Goal: Task Accomplishment & Management: Use online tool/utility

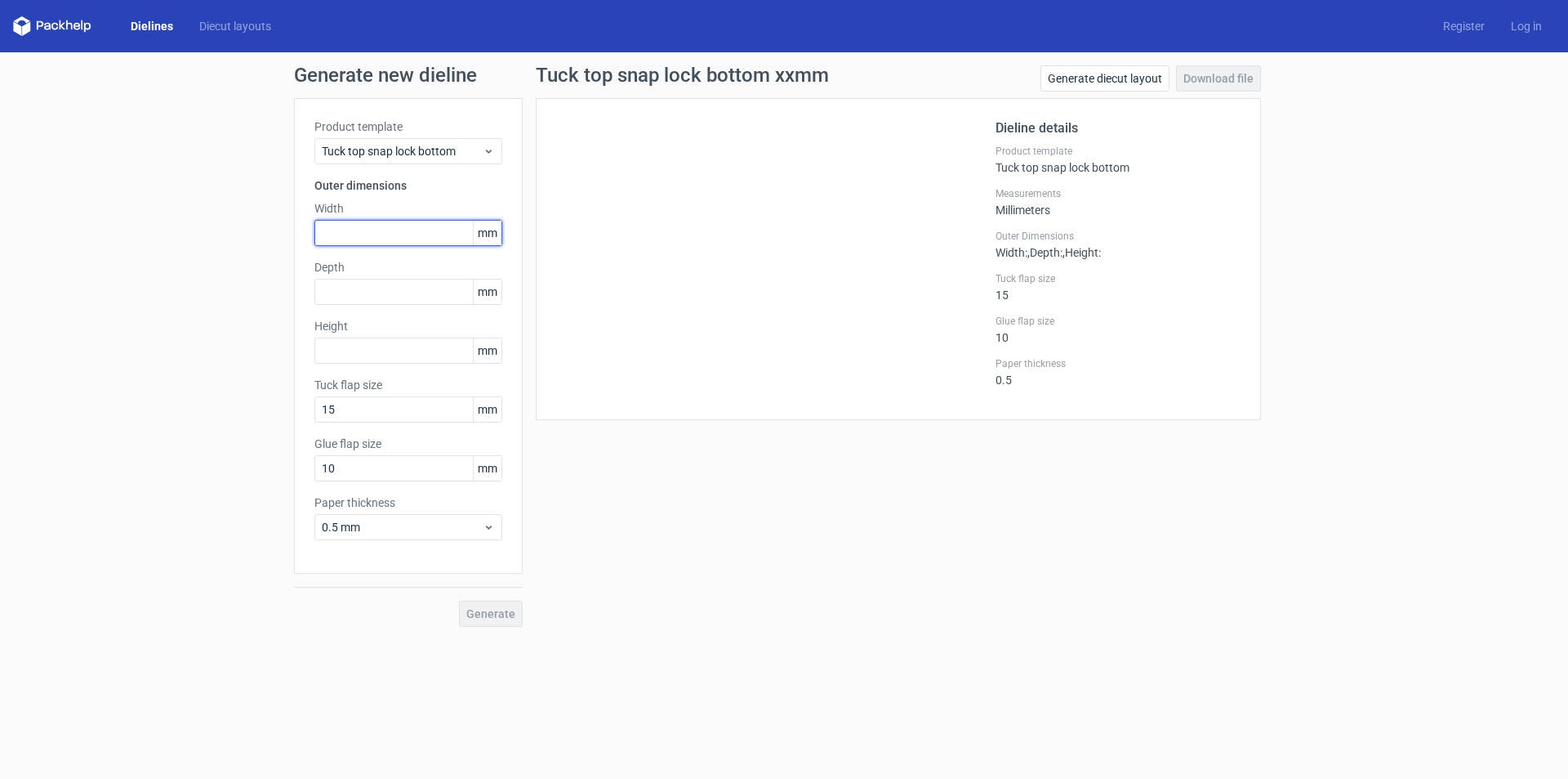
click at [381, 231] on input "text" at bounding box center [408, 233] width 188 height 26
click at [373, 150] on span "Tuck top snap lock bottom" at bounding box center [402, 151] width 161 height 17
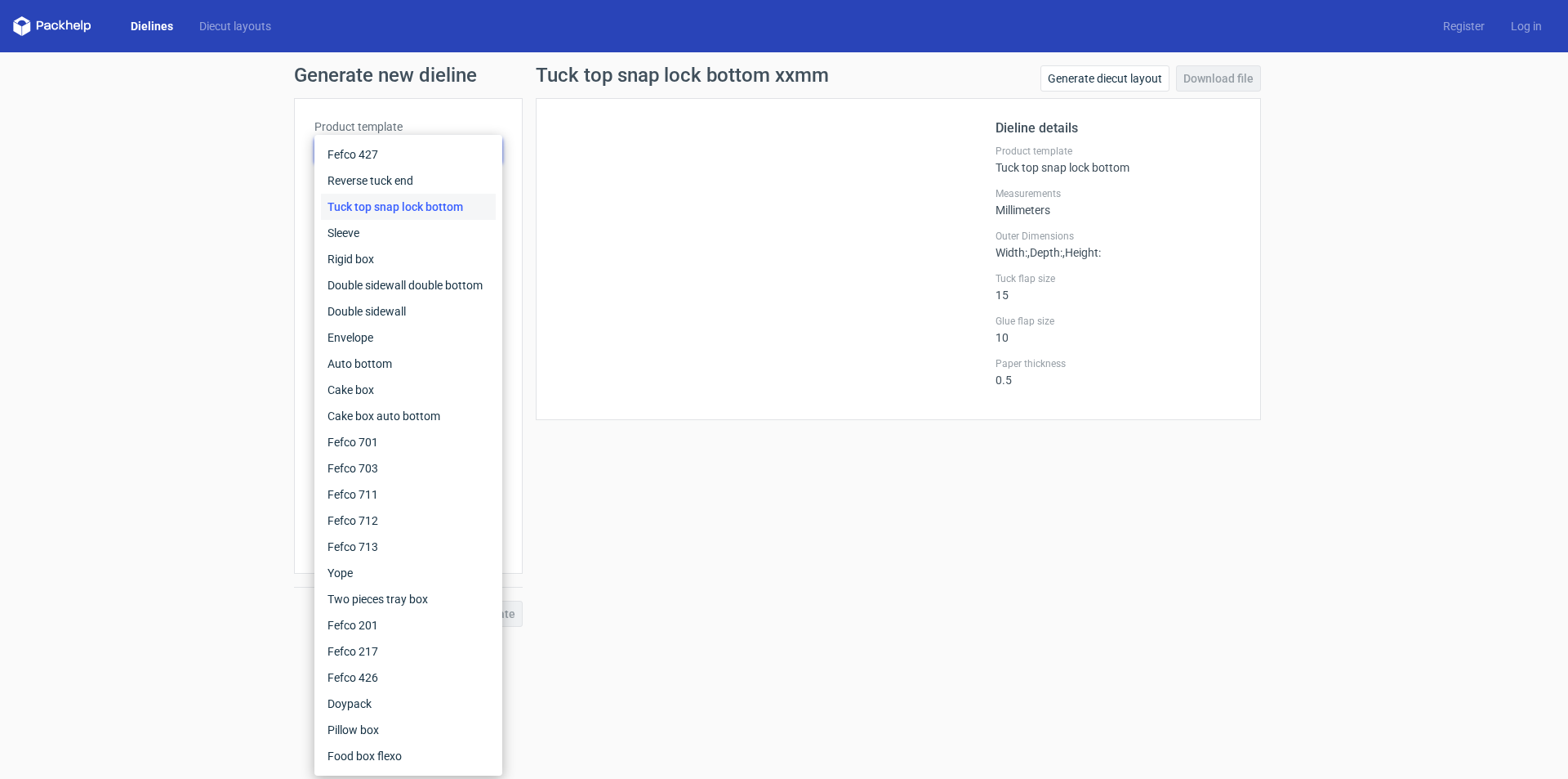
click at [439, 211] on div "Tuck top snap lock bottom" at bounding box center [408, 206] width 175 height 26
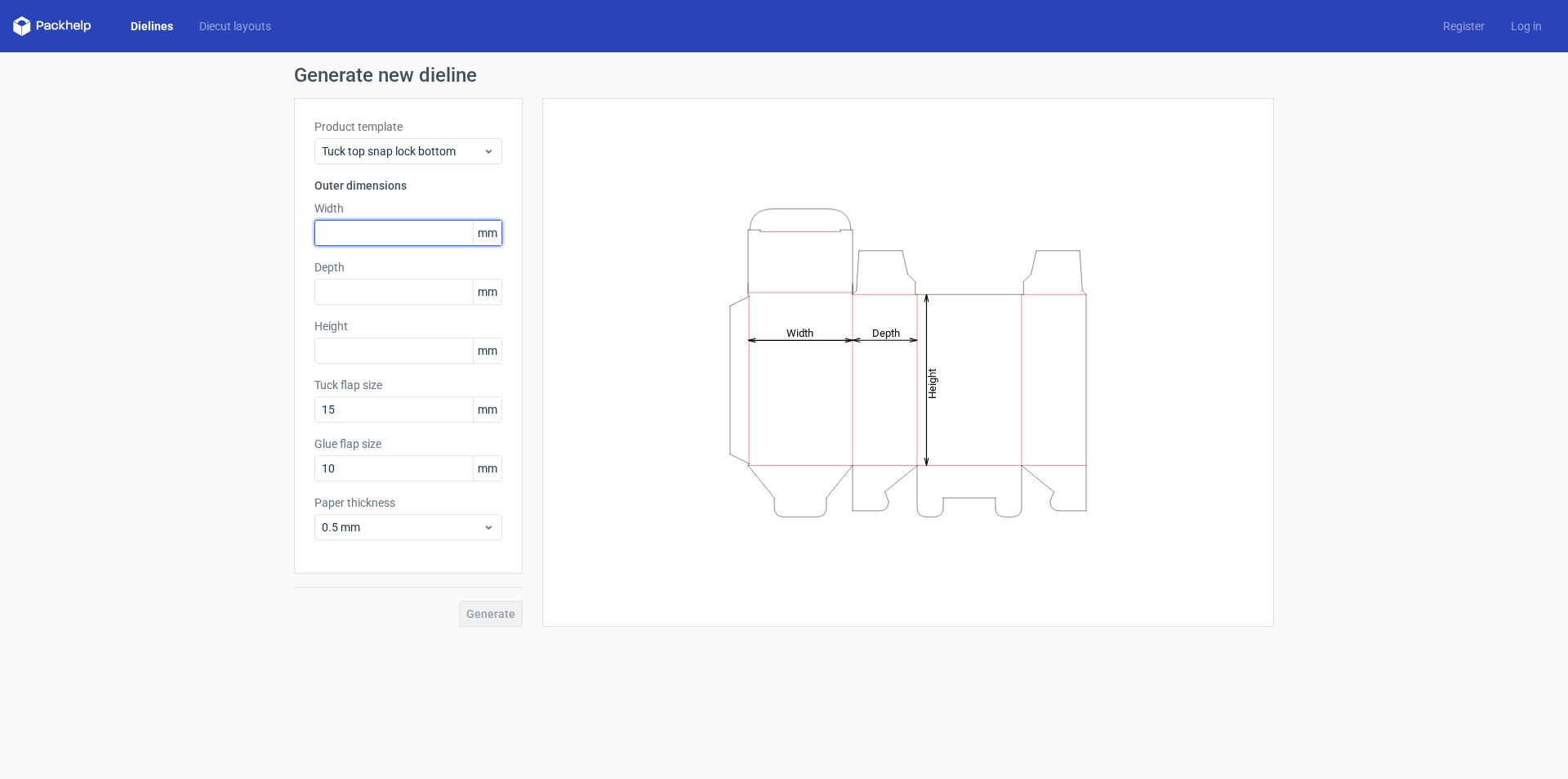
click at [332, 237] on input "text" at bounding box center [408, 233] width 188 height 26
click at [340, 228] on input "text" at bounding box center [408, 233] width 188 height 26
type input "132"
click at [371, 300] on input "text" at bounding box center [408, 291] width 188 height 26
type input "54"
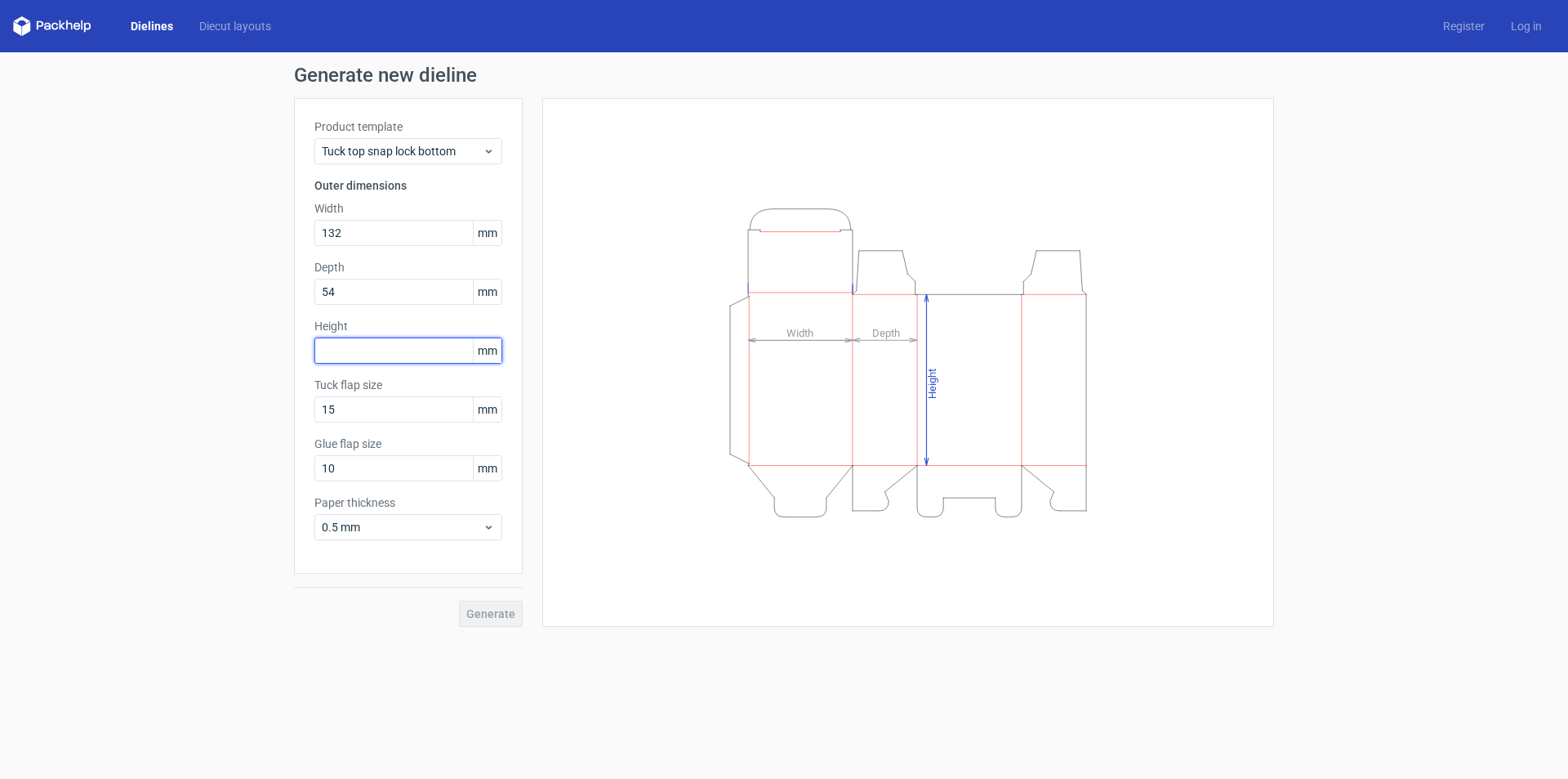
click at [353, 356] on input "text" at bounding box center [408, 350] width 188 height 26
type input "115"
click at [483, 613] on span "Generate" at bounding box center [491, 613] width 49 height 12
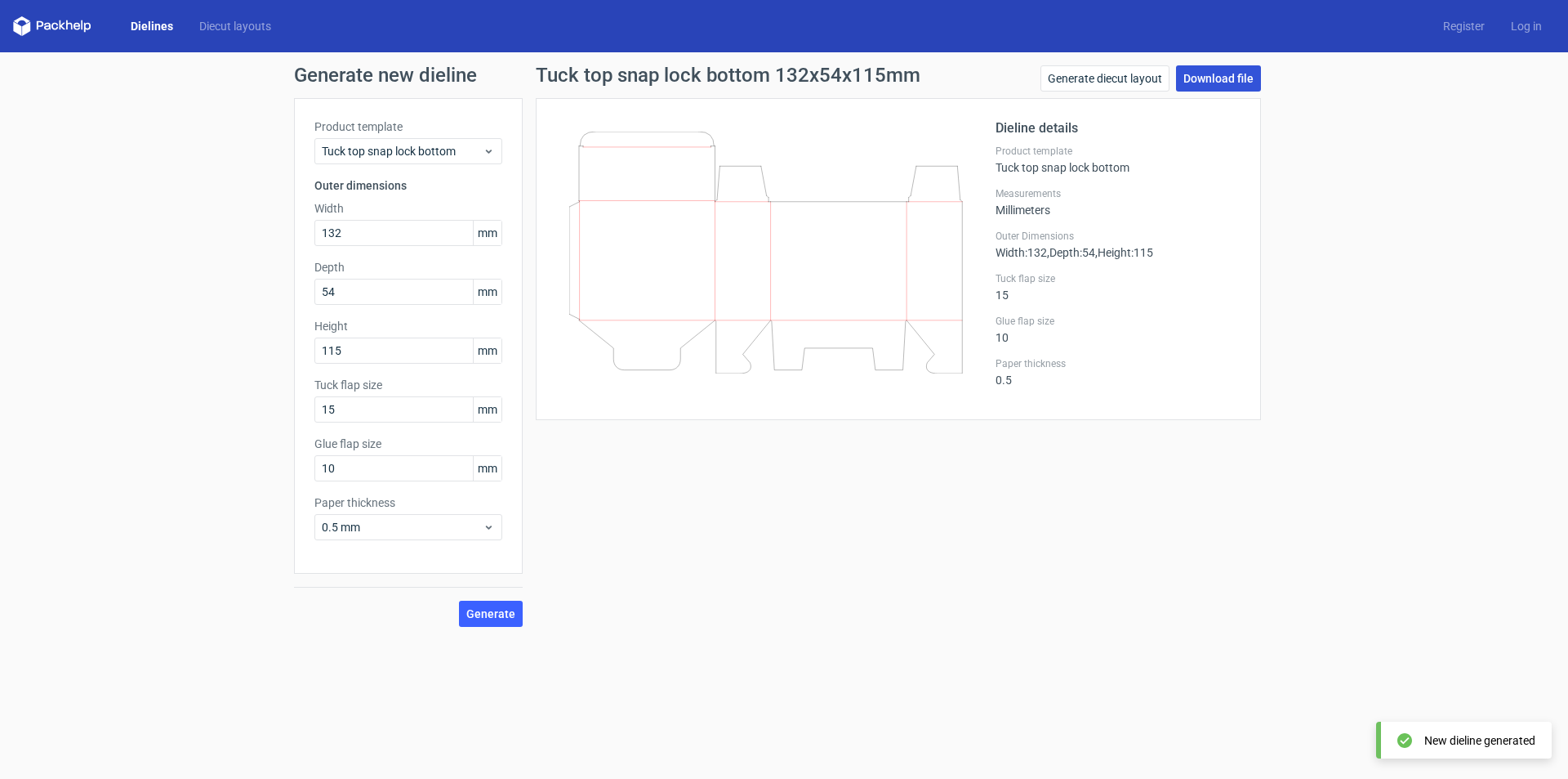
click at [1212, 80] on link "Download file" at bounding box center [1218, 78] width 85 height 26
click at [489, 612] on span "Generate" at bounding box center [491, 613] width 49 height 12
click at [490, 620] on button "Generate" at bounding box center [491, 613] width 64 height 26
click at [1203, 72] on link "Download file" at bounding box center [1218, 78] width 85 height 26
click at [1106, 80] on link "Generate diecut layout" at bounding box center [1105, 78] width 129 height 26
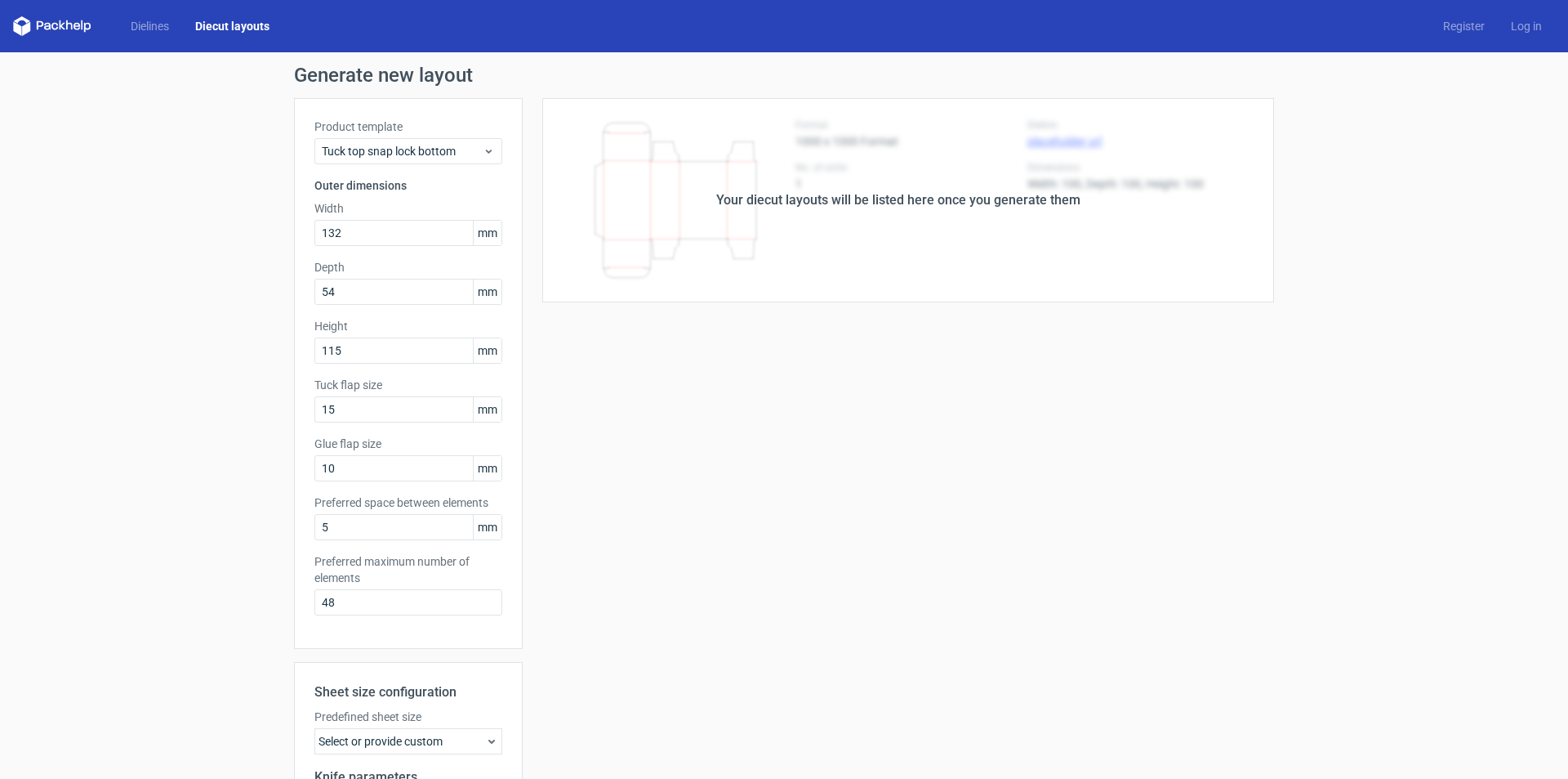
click at [1139, 151] on div "Your diecut layouts will be listed here once you generate them" at bounding box center [898, 200] width 751 height 204
click at [1034, 216] on div "Your diecut layouts will be listed here once you generate them" at bounding box center [898, 200] width 751 height 204
click at [1034, 202] on div "Your diecut layouts will be listed here once you generate them" at bounding box center [897, 199] width 364 height 19
click at [1226, 346] on div "Your diecut layouts will be listed here once you generate them Height Depth Wid…" at bounding box center [898, 541] width 751 height 886
click at [978, 192] on div "Your diecut layouts will be listed here once you generate them" at bounding box center [897, 199] width 364 height 19
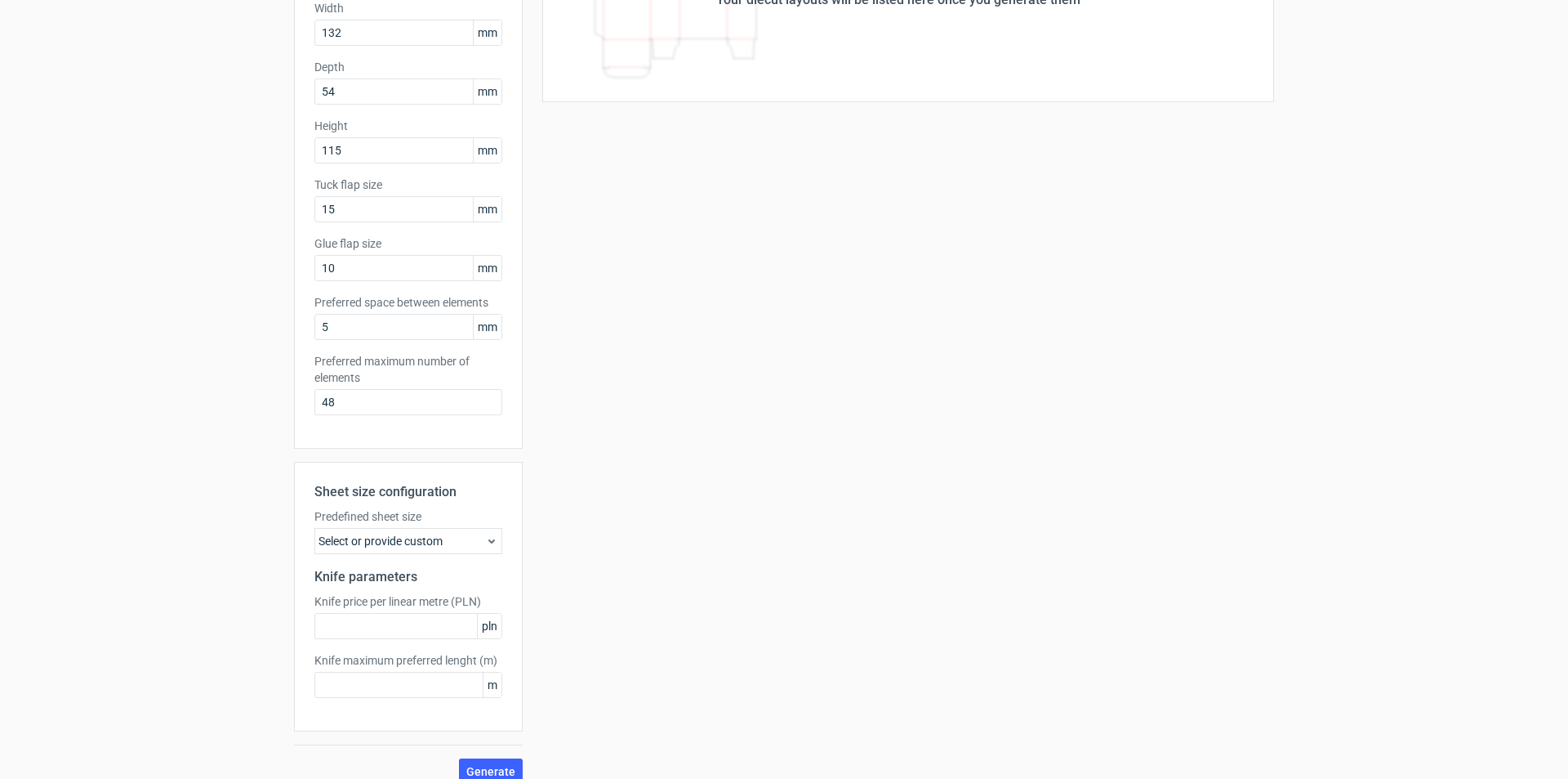
scroll to position [219, 0]
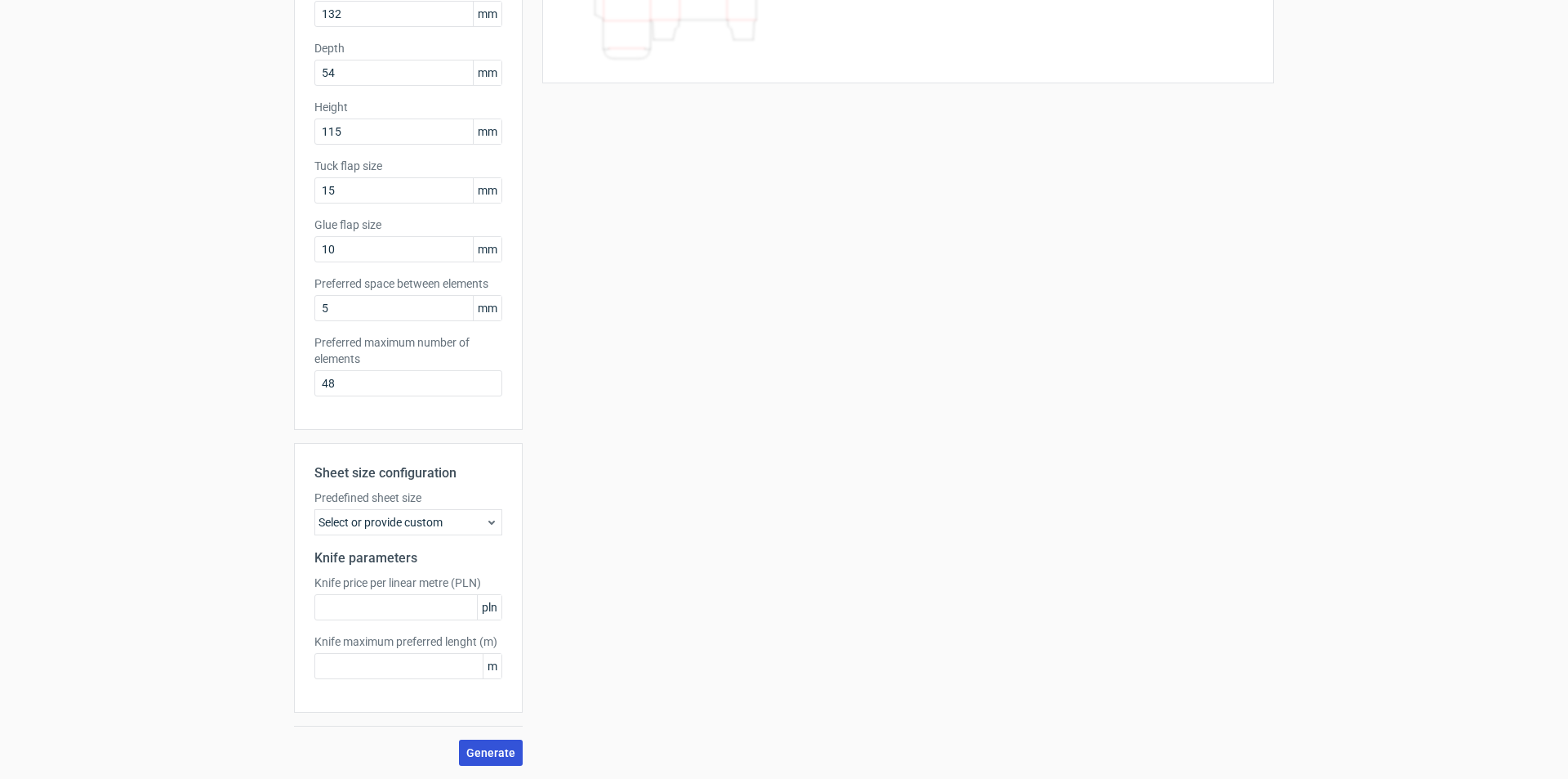
click at [472, 746] on span "Generate" at bounding box center [491, 752] width 49 height 12
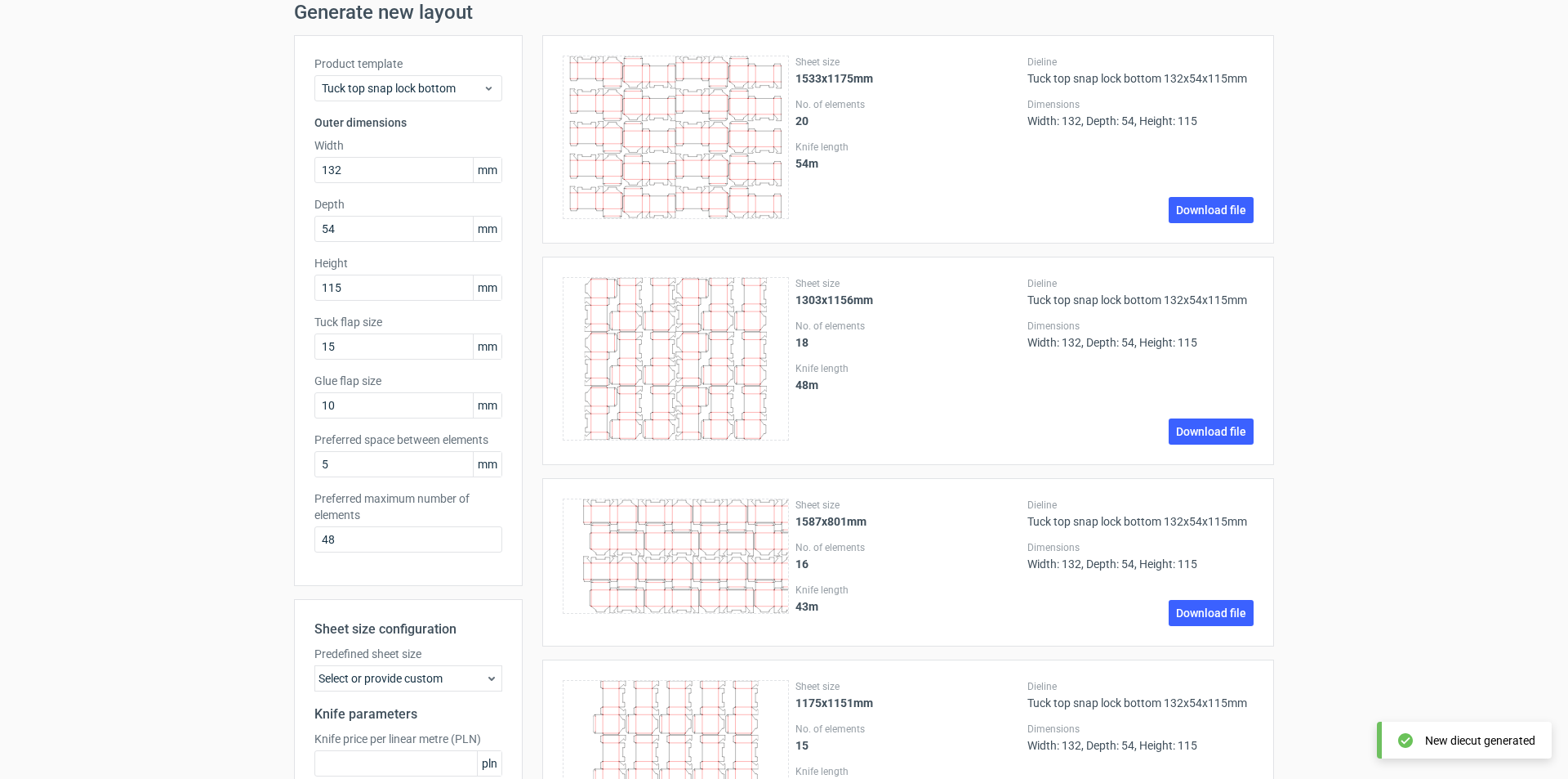
scroll to position [0, 0]
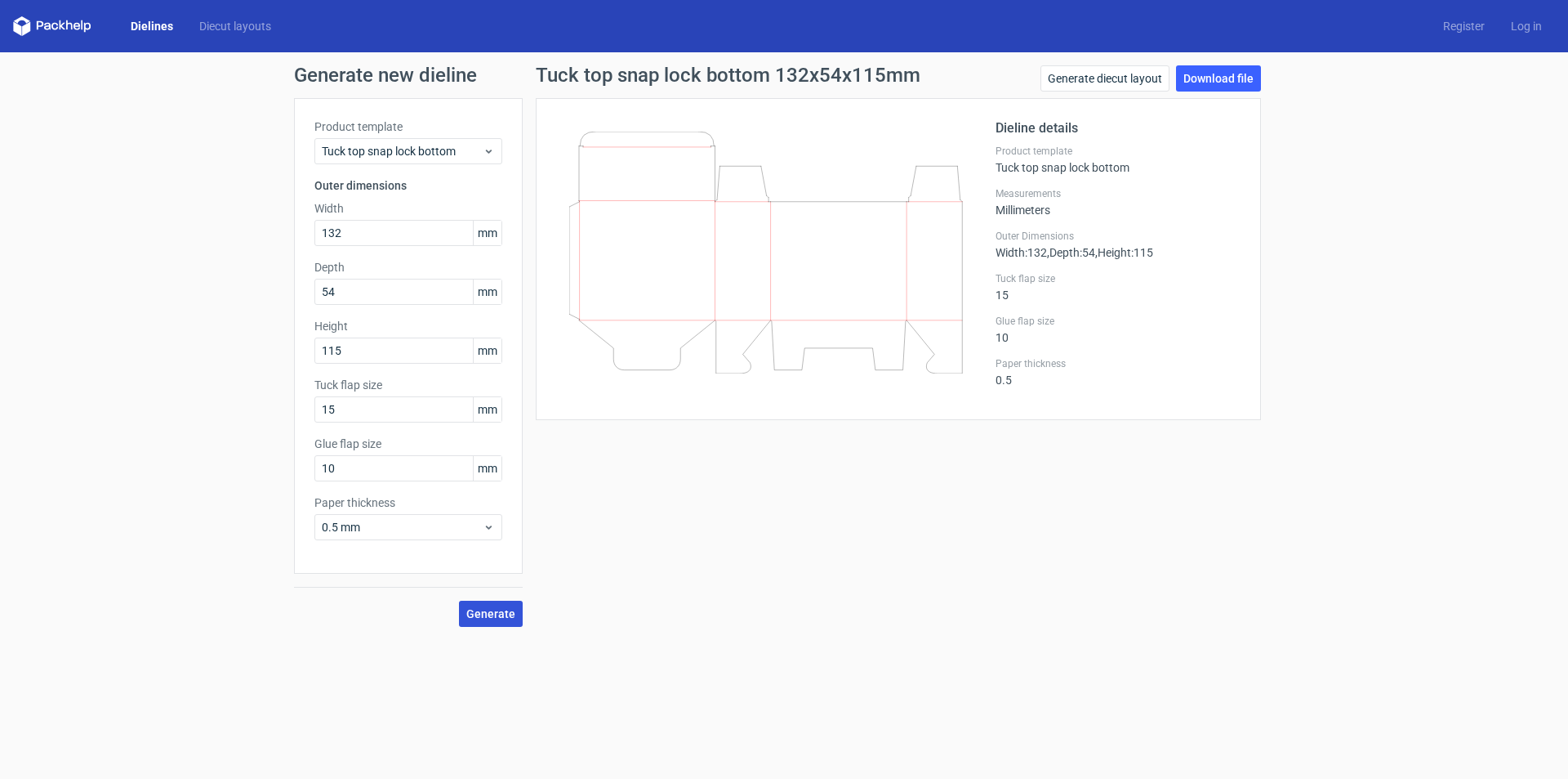
click at [492, 618] on span "Generate" at bounding box center [491, 613] width 49 height 12
click at [876, 244] on icon at bounding box center [766, 252] width 394 height 242
click at [766, 208] on icon at bounding box center [766, 252] width 394 height 242
click at [1244, 74] on link "Download file" at bounding box center [1218, 78] width 85 height 26
click at [824, 245] on icon at bounding box center [766, 252] width 394 height 242
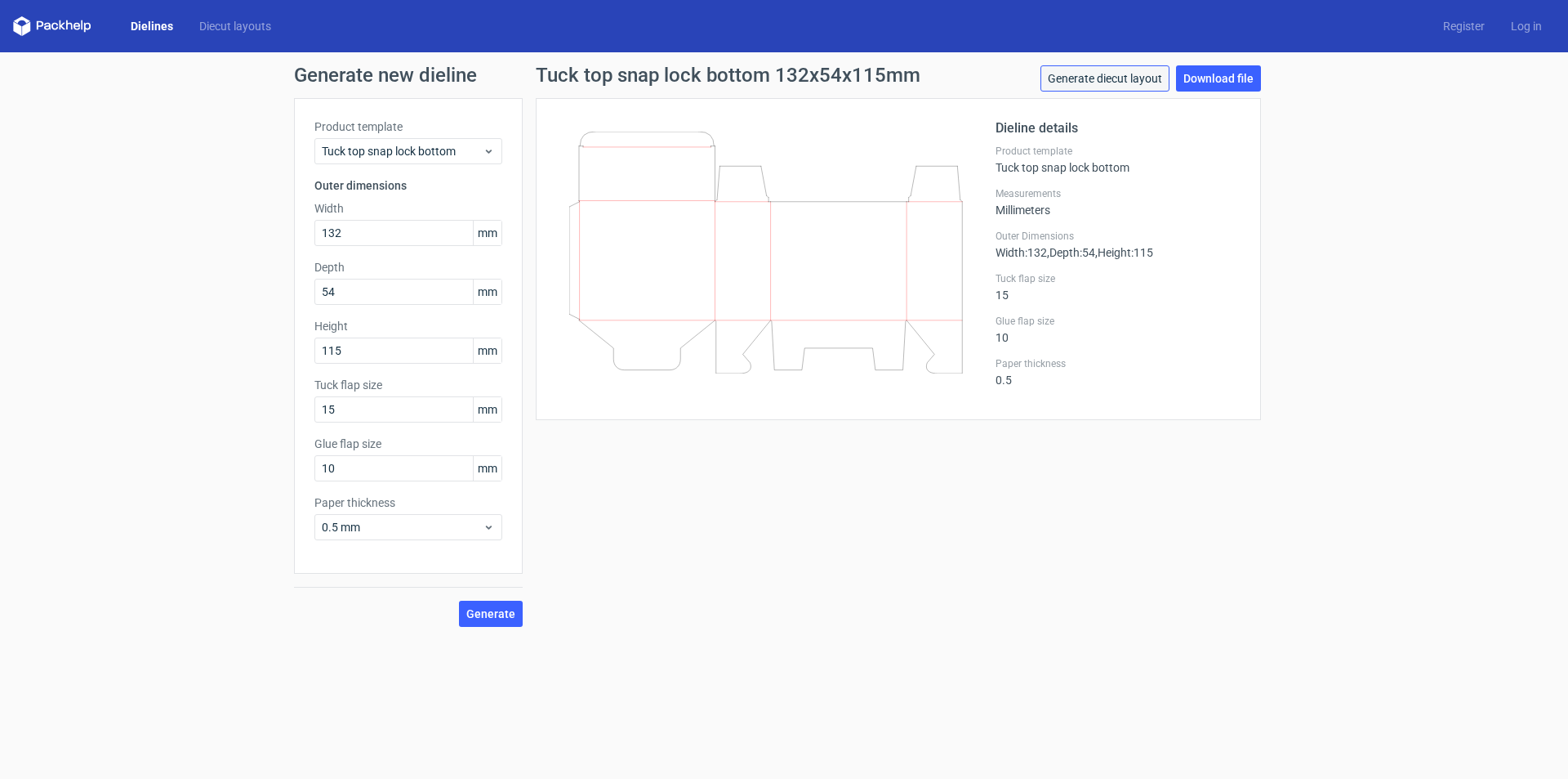
click at [1080, 84] on link "Generate diecut layout" at bounding box center [1105, 78] width 129 height 26
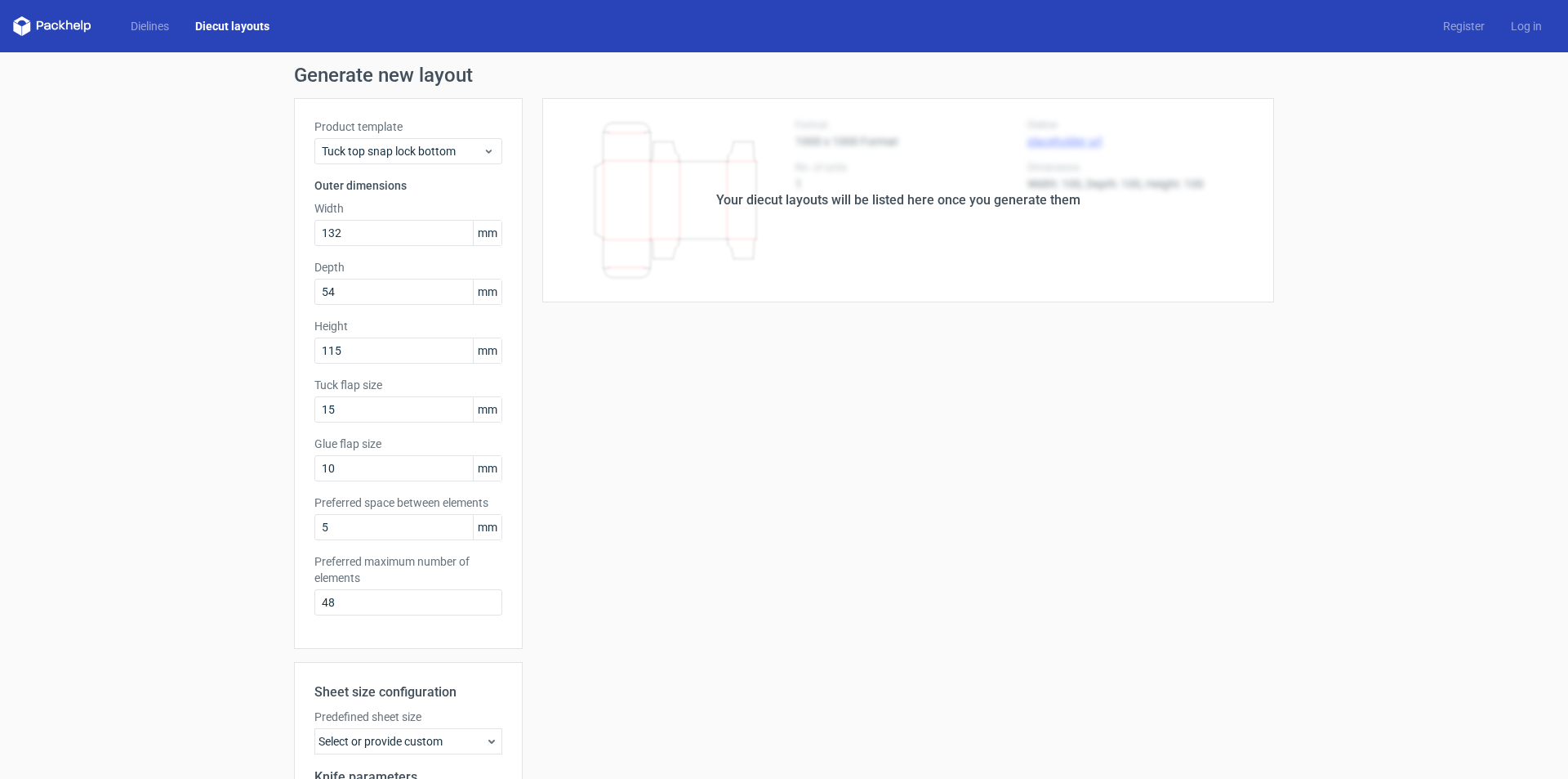
click at [1014, 190] on div "Your diecut layouts will be listed here once you generate them" at bounding box center [897, 199] width 364 height 19
click at [951, 205] on div "Your diecut layouts will be listed here once you generate them" at bounding box center [897, 199] width 364 height 19
click at [386, 413] on input "15" at bounding box center [408, 409] width 188 height 26
click at [391, 463] on input "10" at bounding box center [408, 468] width 188 height 26
click at [396, 530] on input "5" at bounding box center [408, 526] width 188 height 26
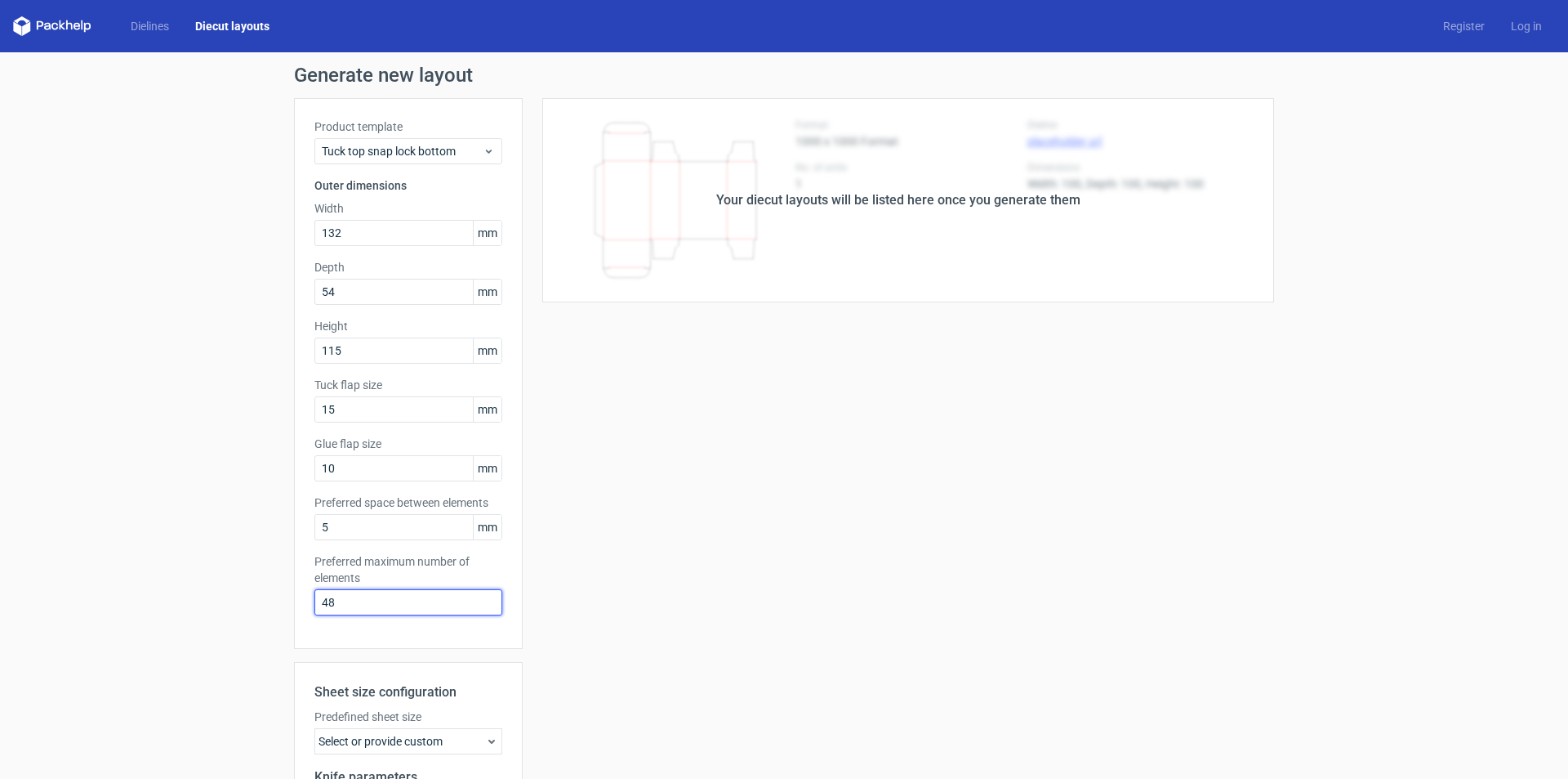
click at [409, 606] on input "48" at bounding box center [408, 602] width 188 height 26
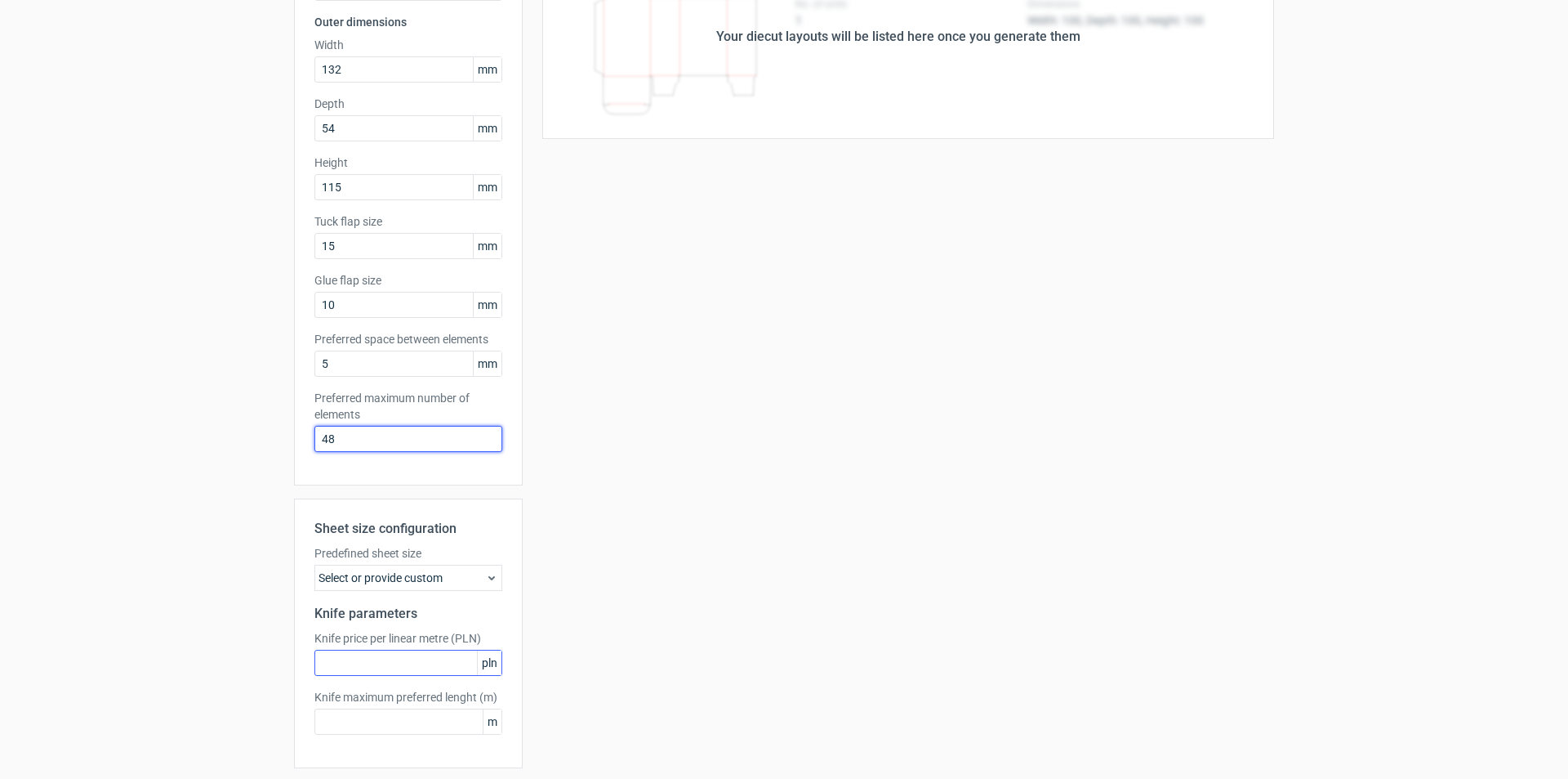
scroll to position [219, 0]
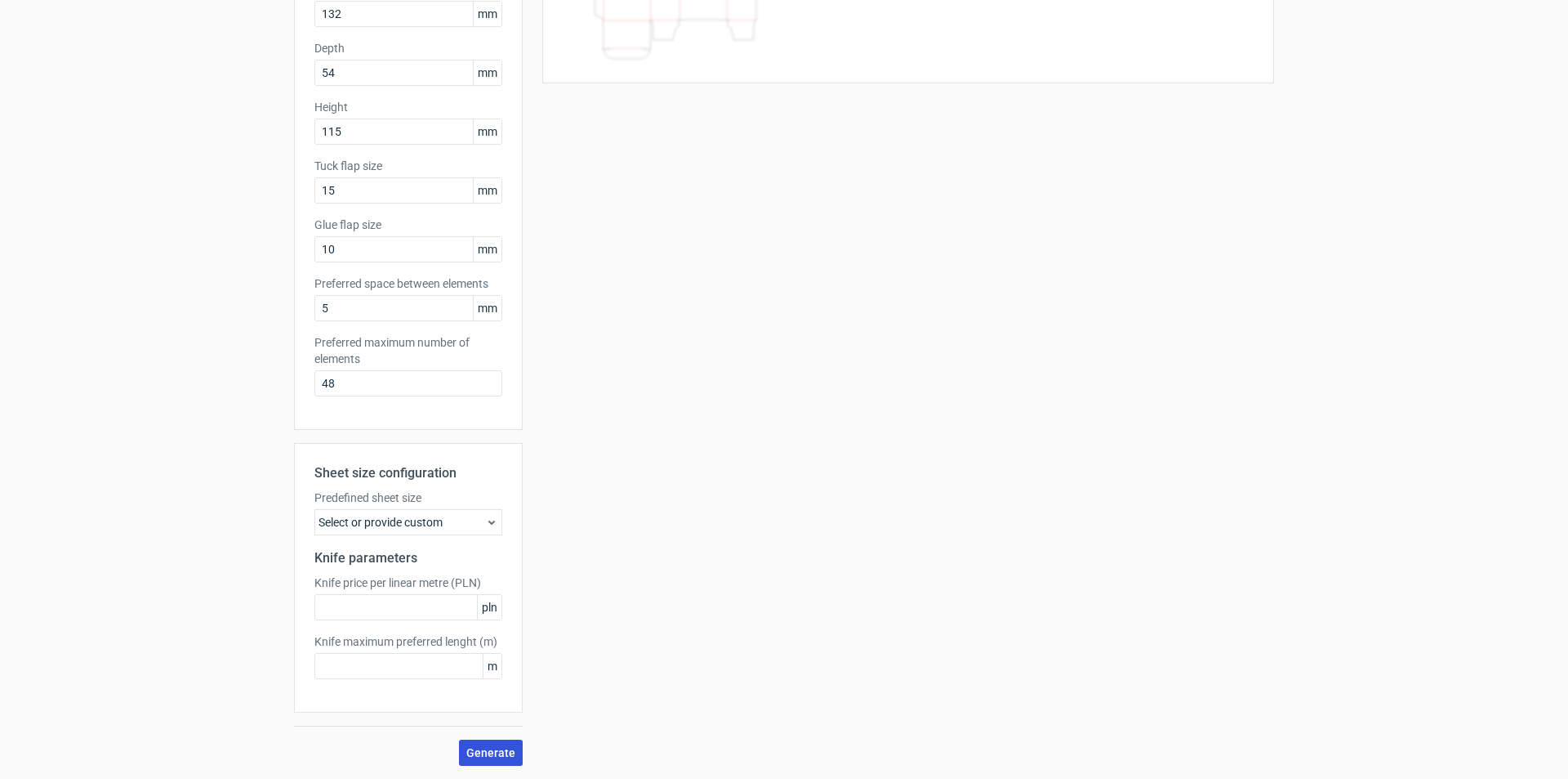
click at [506, 747] on span "Generate" at bounding box center [491, 752] width 49 height 12
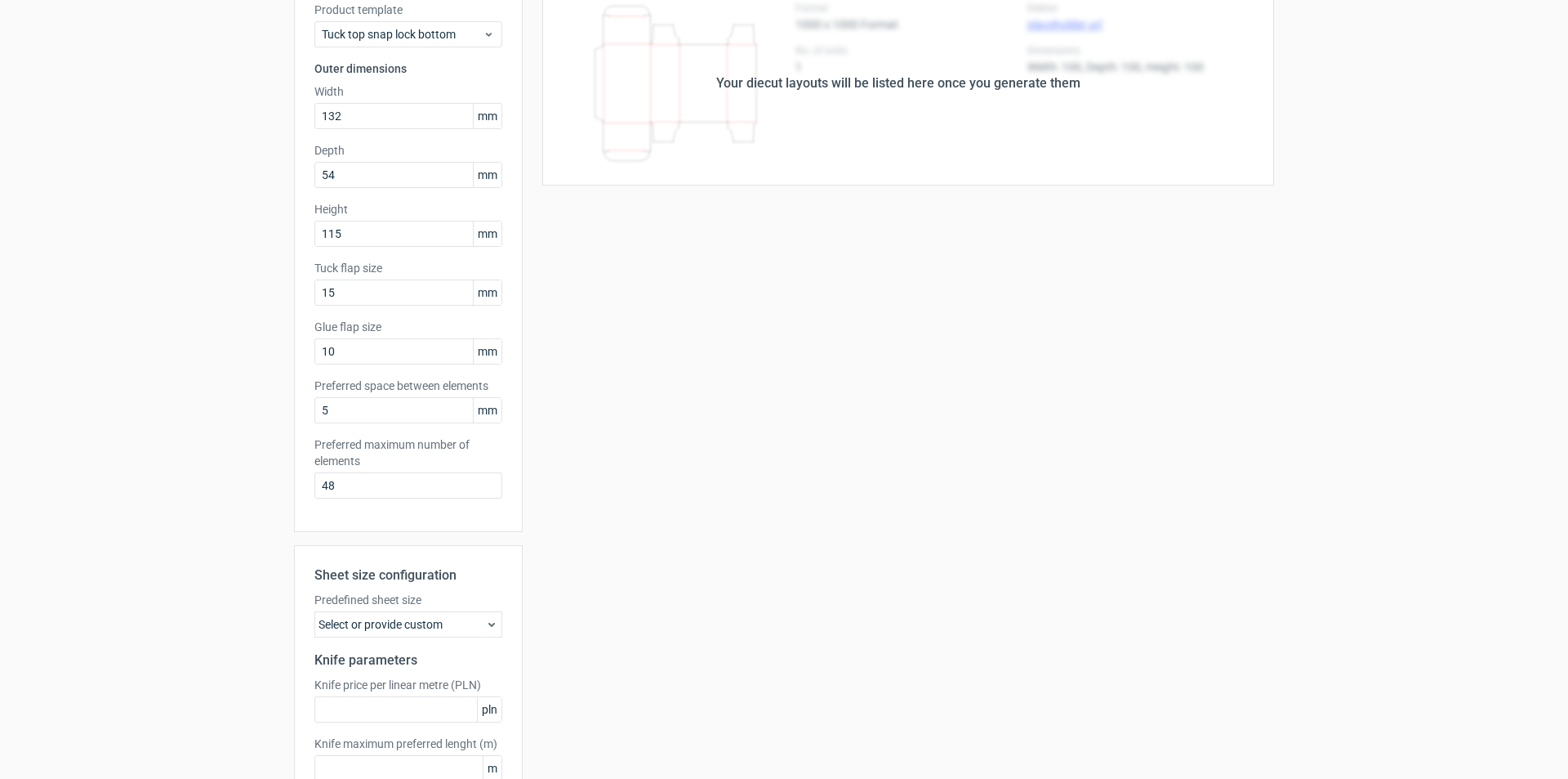
scroll to position [0, 0]
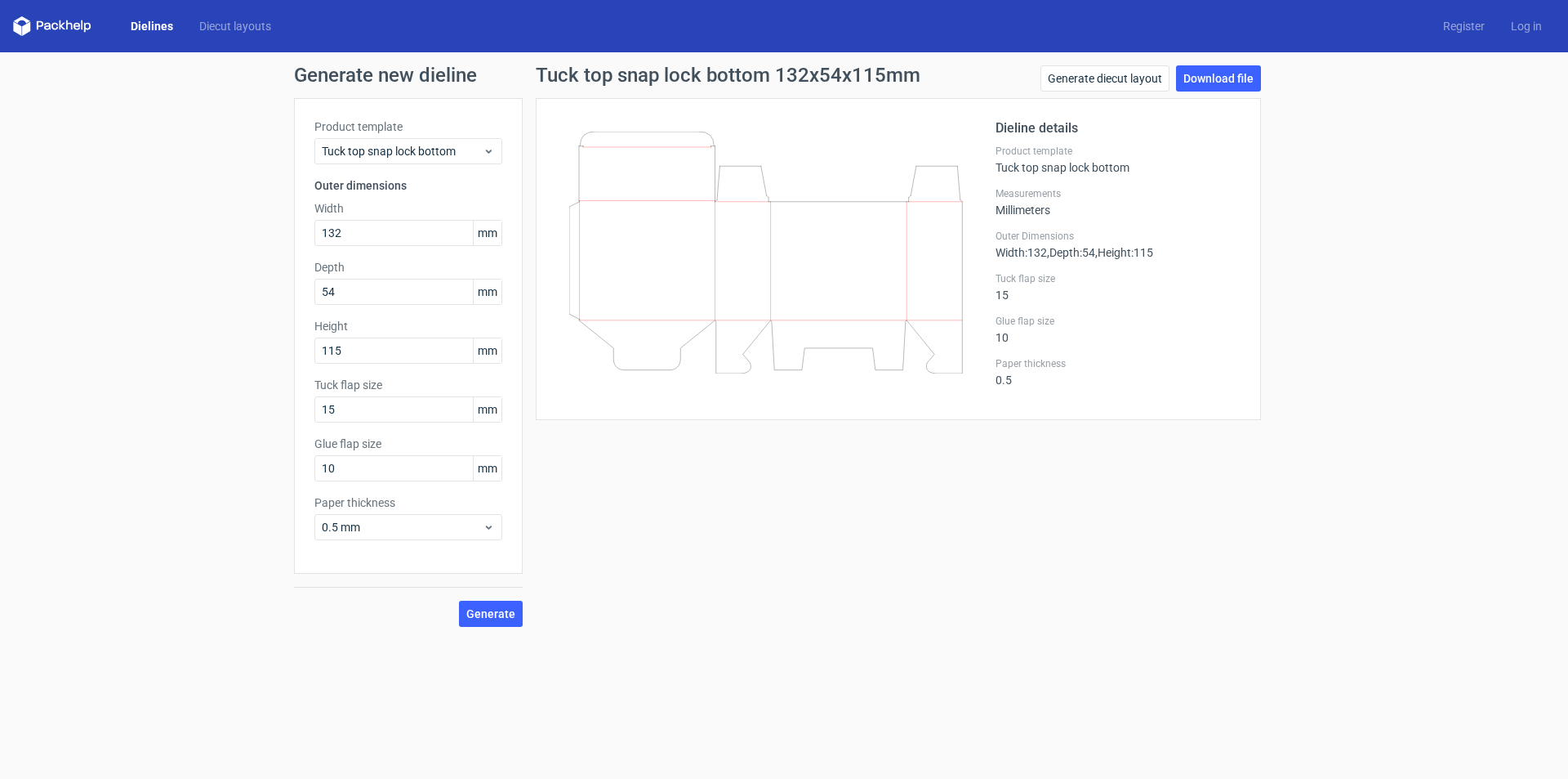
click at [924, 344] on icon at bounding box center [766, 252] width 394 height 242
click at [872, 315] on icon at bounding box center [766, 252] width 394 height 242
click at [1483, 741] on div "New diecut generated" at bounding box center [1480, 741] width 110 height 17
click at [1226, 78] on link "Download file" at bounding box center [1218, 78] width 85 height 26
